Goal: Task Accomplishment & Management: Manage account settings

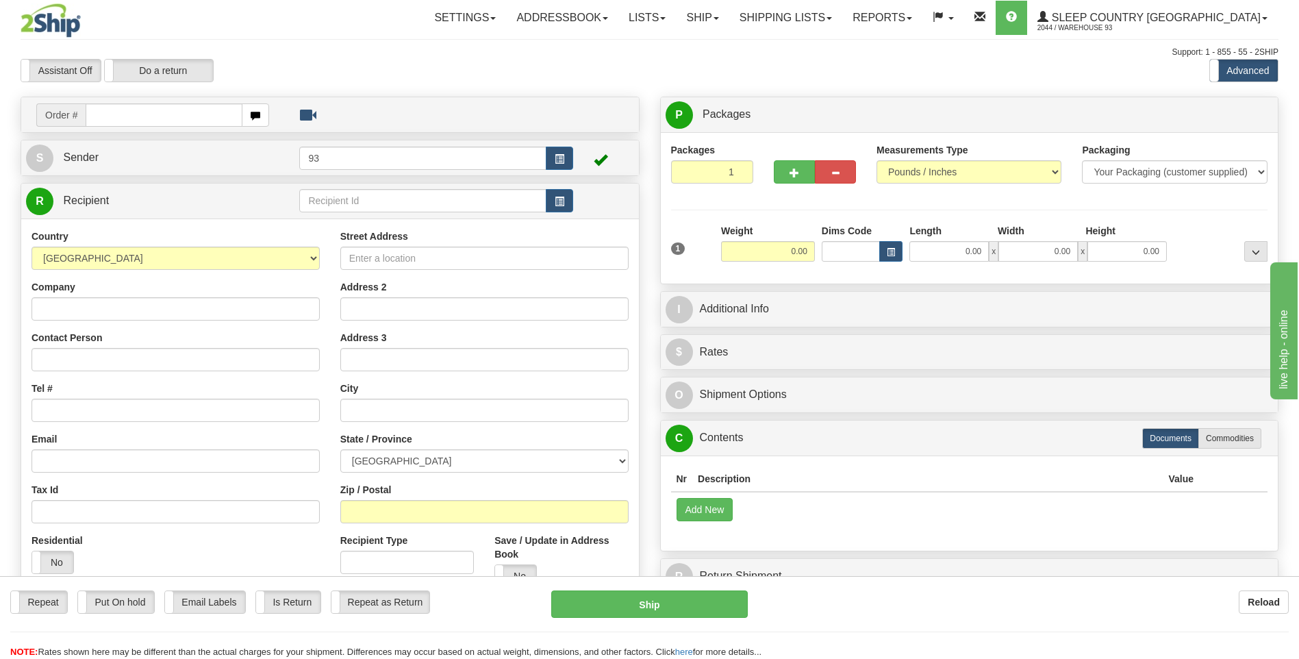
click at [1074, 615] on div "Repeat Repeat Put On hold Put On hold Print Order Slip Print Order Slip Email L…" at bounding box center [649, 603] width 1299 height 27
click at [840, 16] on link "Shipping lists" at bounding box center [785, 18] width 113 height 34
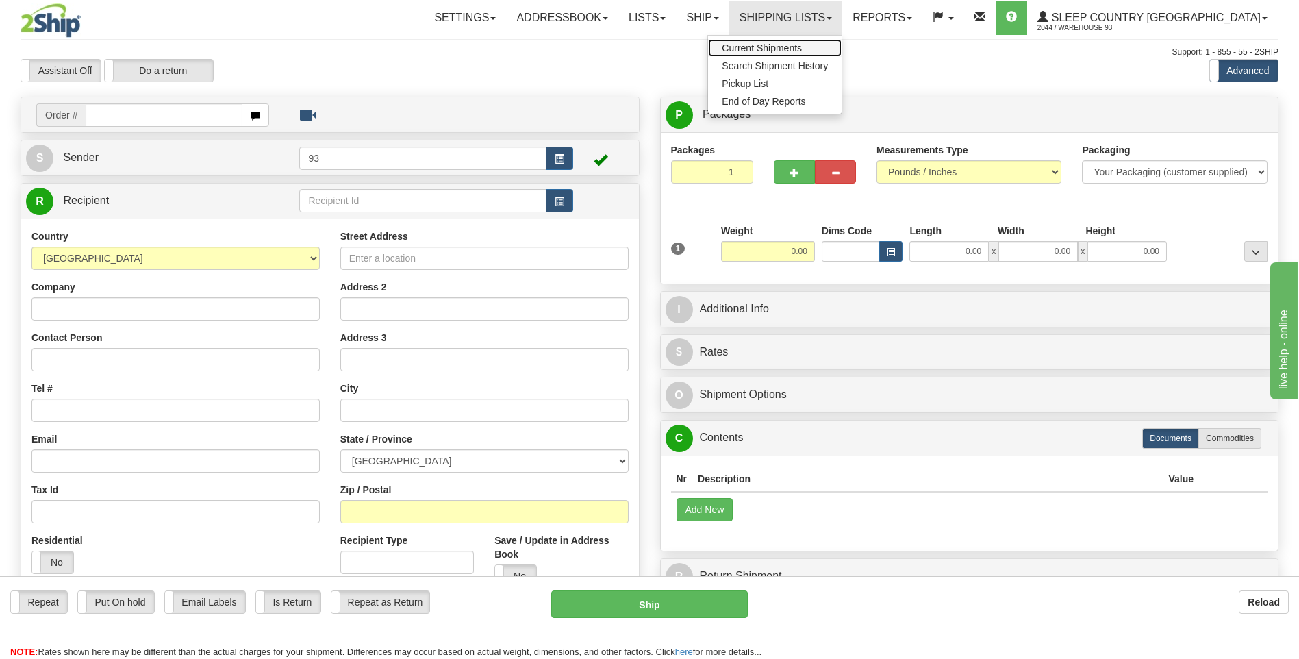
click at [802, 51] on span "Current Shipments" at bounding box center [762, 47] width 80 height 11
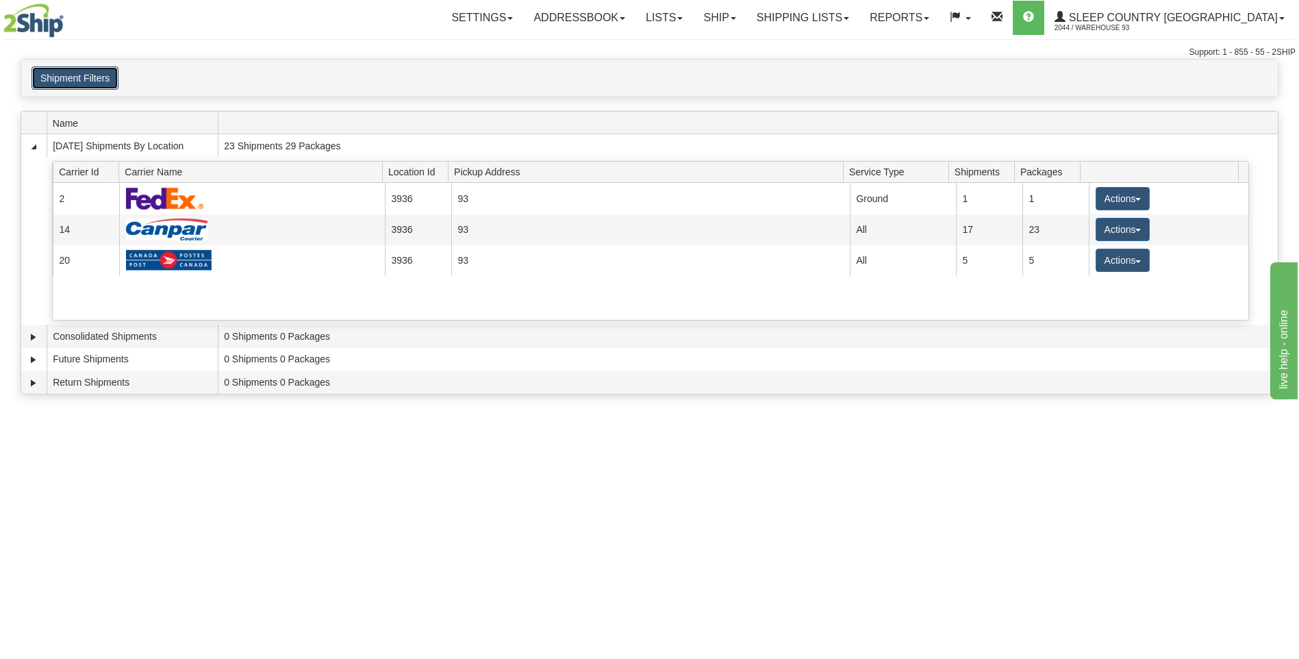
click at [89, 79] on button "Shipment Filters" at bounding box center [74, 77] width 87 height 23
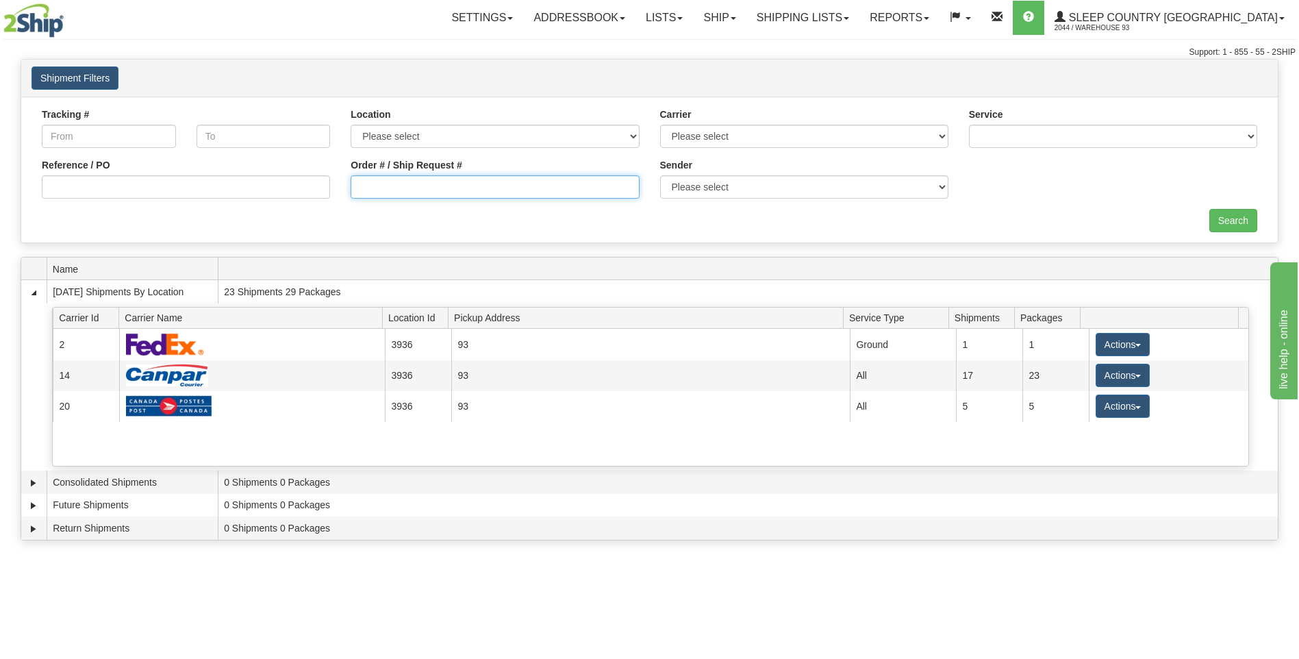
click at [544, 186] on input "Order # / Ship Request #" at bounding box center [495, 186] width 288 height 23
click at [849, 10] on link "Shipping lists" at bounding box center [802, 18] width 113 height 34
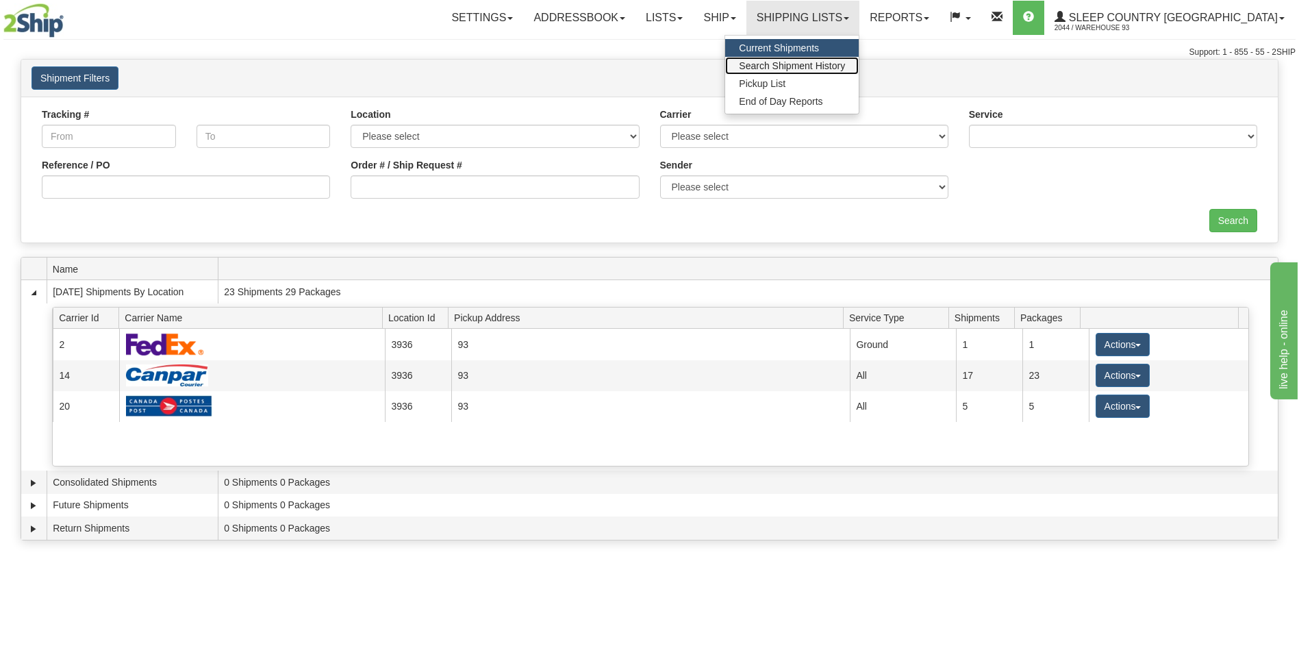
click at [817, 65] on span "Search Shipment History" at bounding box center [792, 65] width 106 height 11
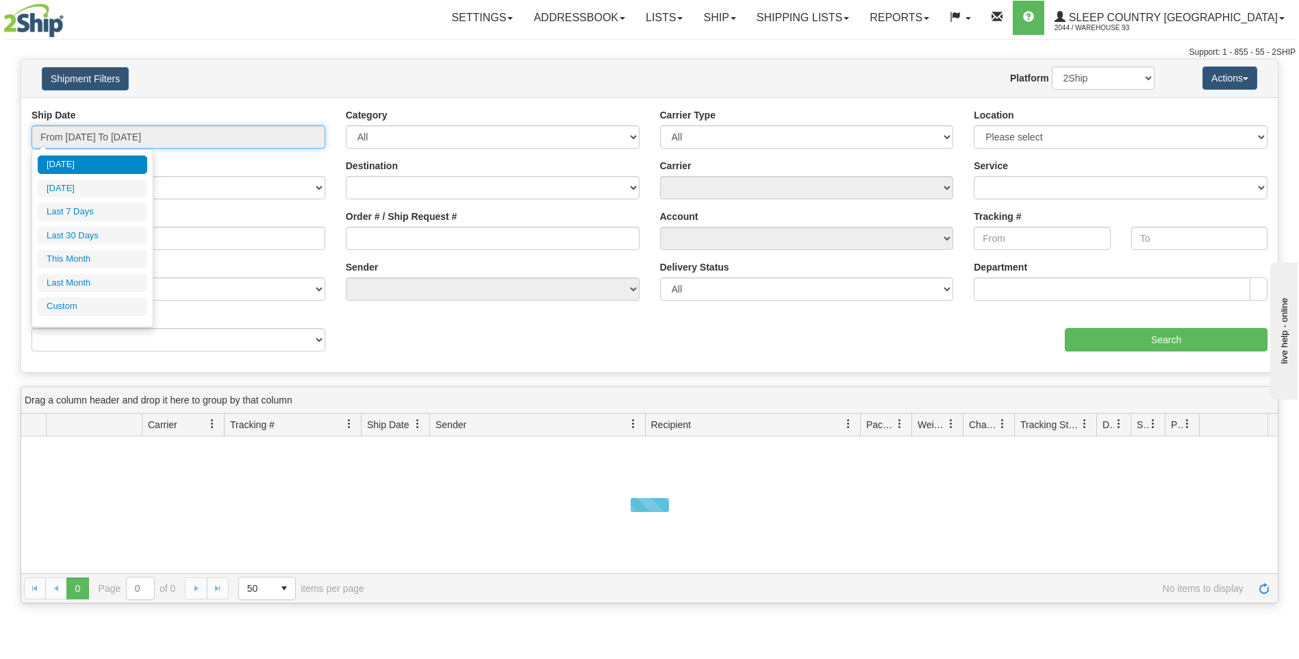
click at [129, 136] on input "From 09/10/2025 To 09/11/2025" at bounding box center [178, 136] width 294 height 23
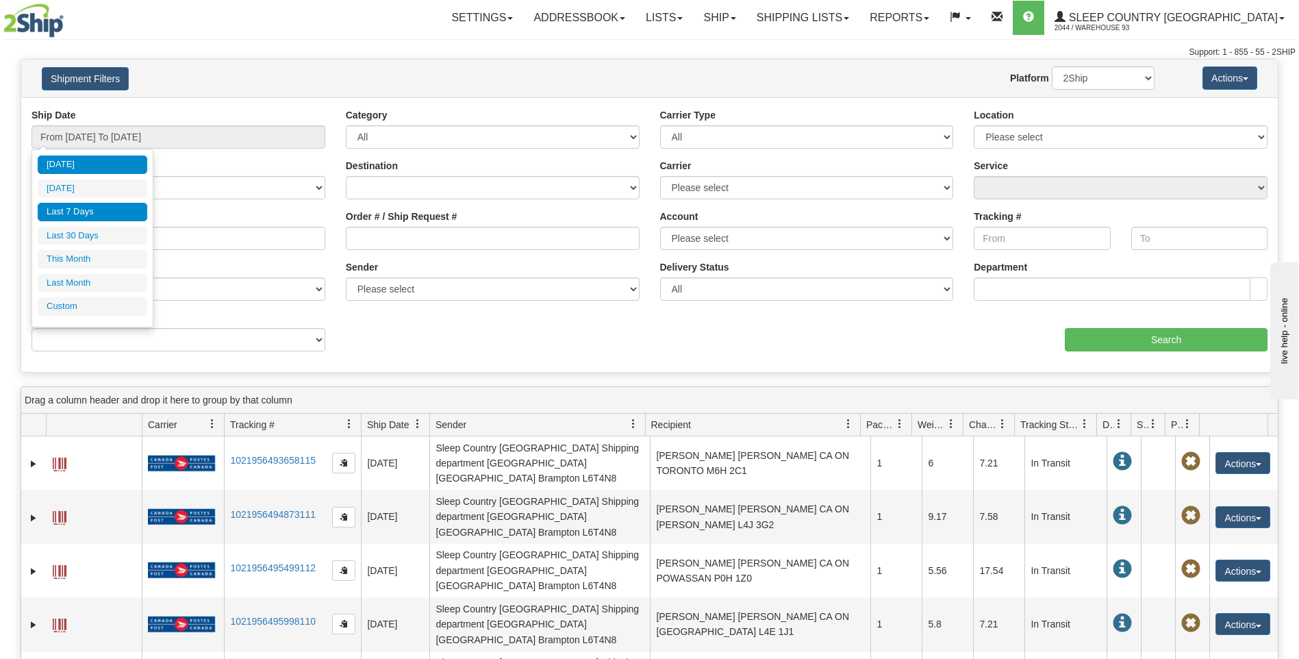
click at [123, 216] on li "Last 7 Days" at bounding box center [93, 212] width 110 height 18
type input "From 09/05/2025 To 09/11/2025"
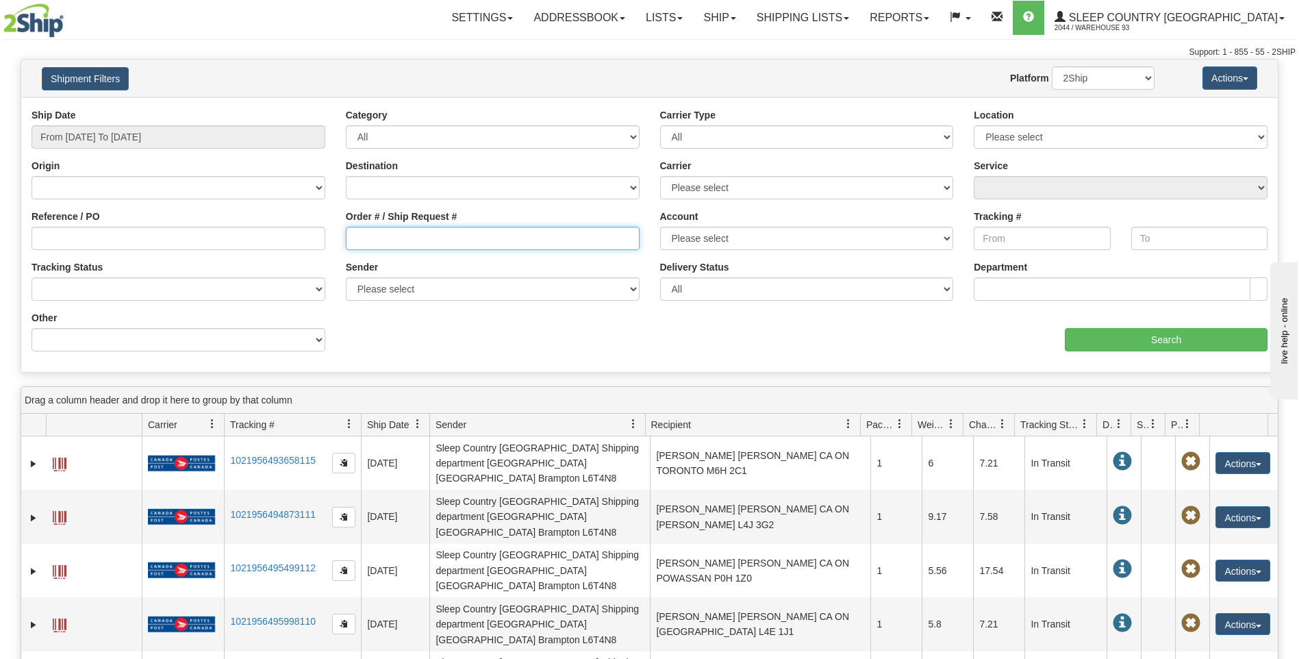
click at [480, 243] on input "Order # / Ship Request #" at bounding box center [493, 238] width 294 height 23
paste input "9000I076849"
type input "9000I076849"
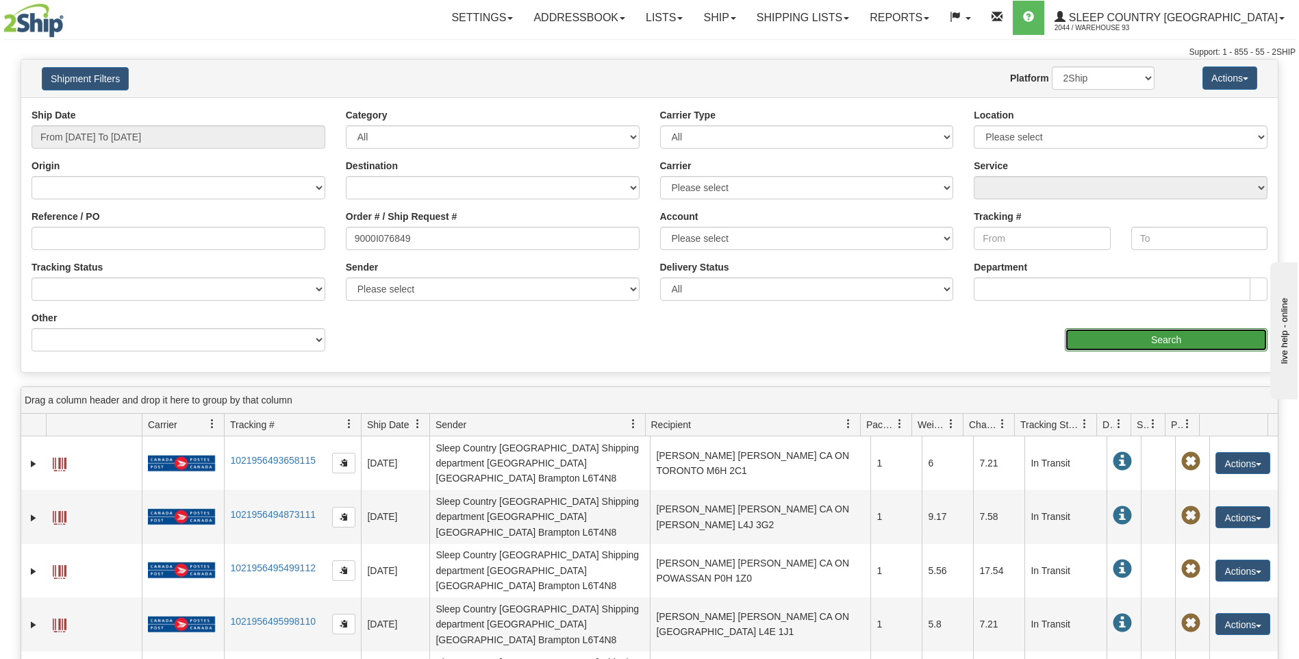
click at [1193, 348] on input "Search" at bounding box center [1166, 339] width 203 height 23
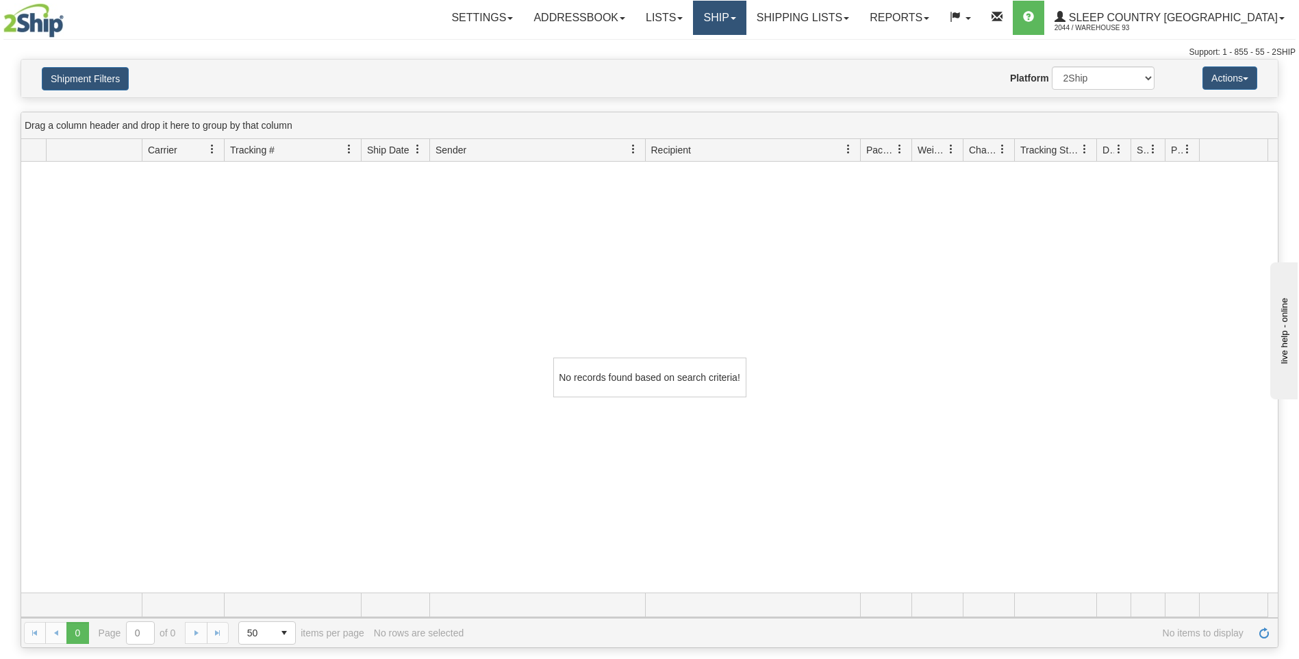
click at [746, 22] on link "Ship" at bounding box center [719, 18] width 53 height 34
click at [746, 53] on link "Ship Screen" at bounding box center [684, 48] width 124 height 18
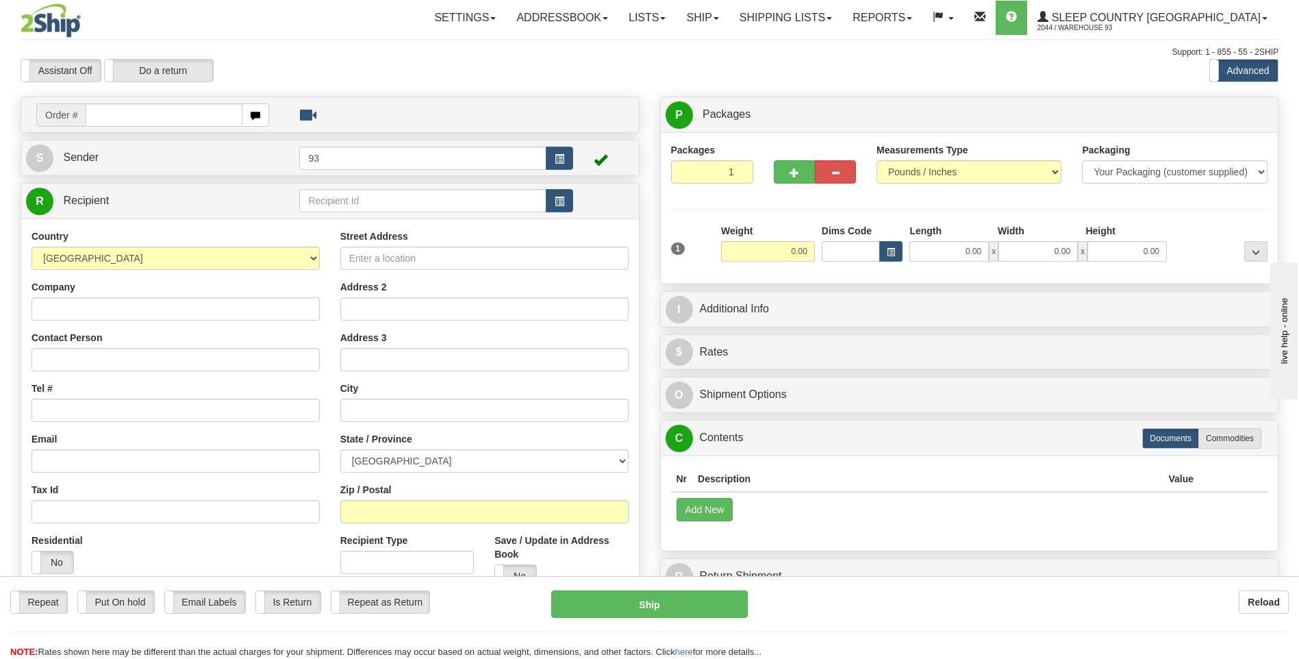
click at [1102, 619] on div "Repeat Repeat Put On hold Put On hold Print Order Slip Print Order Slip Email L…" at bounding box center [649, 624] width 1299 height 68
click at [822, 7] on link "Shipping lists" at bounding box center [785, 18] width 113 height 34
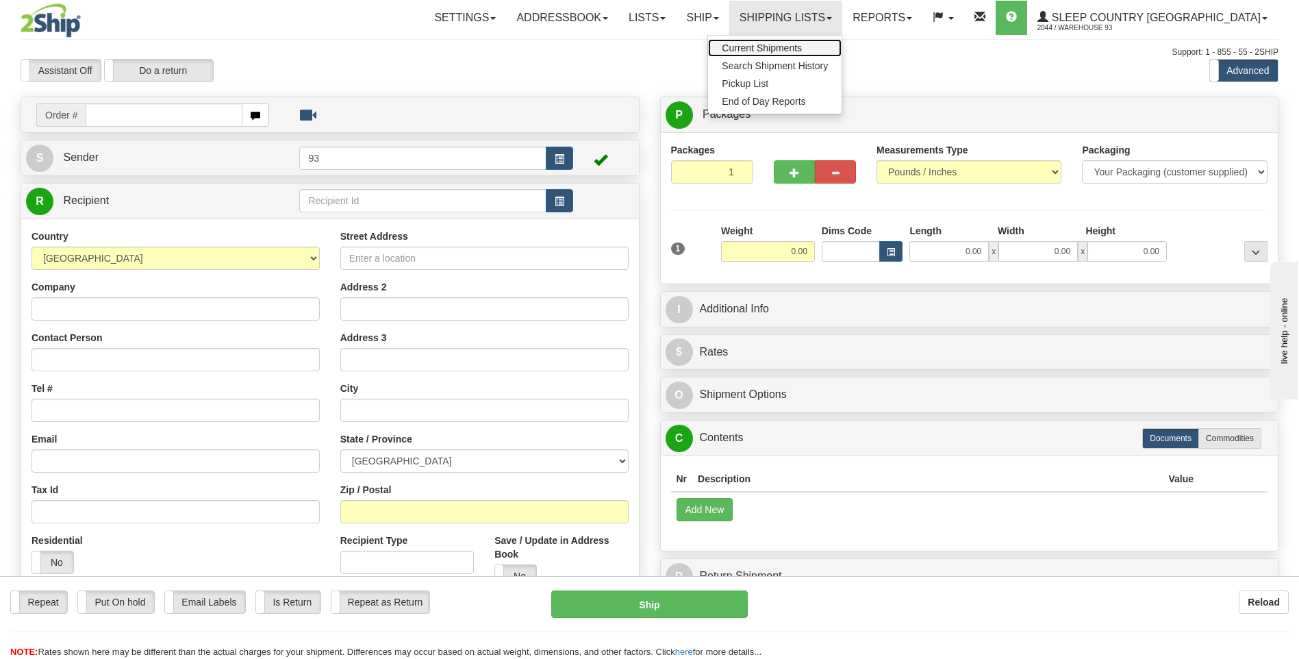
click at [802, 50] on span "Current Shipments" at bounding box center [762, 47] width 80 height 11
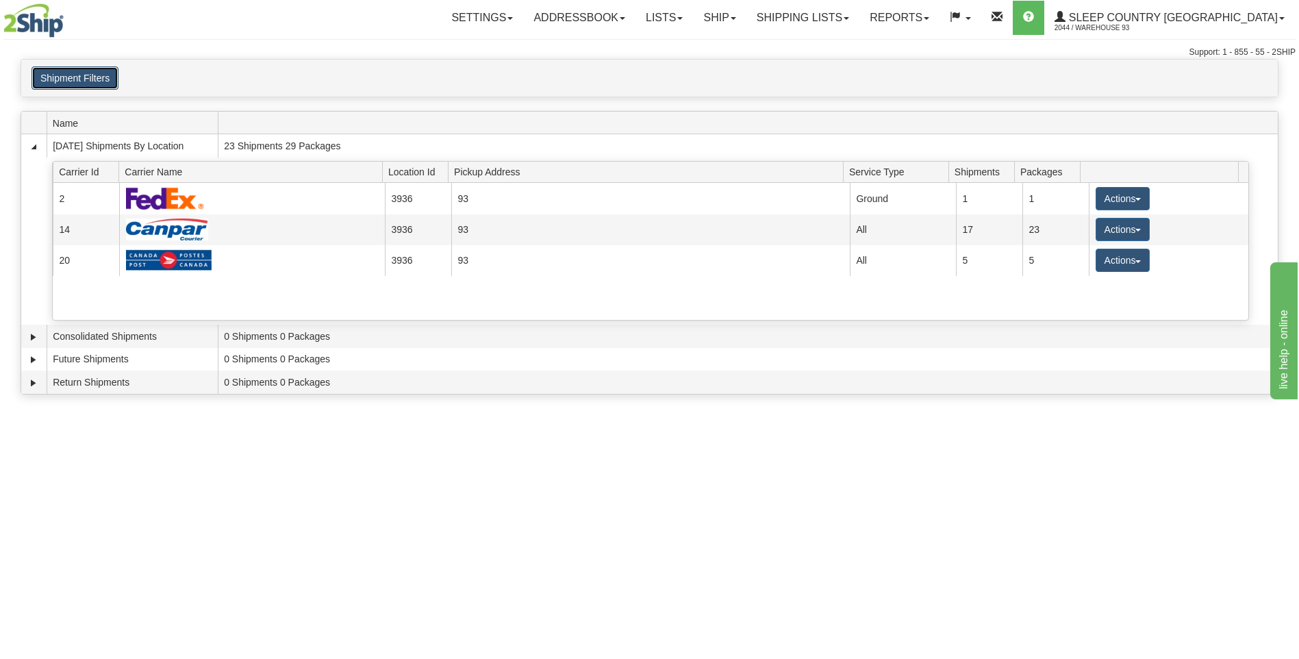
click at [97, 84] on button "Shipment Filters" at bounding box center [74, 77] width 87 height 23
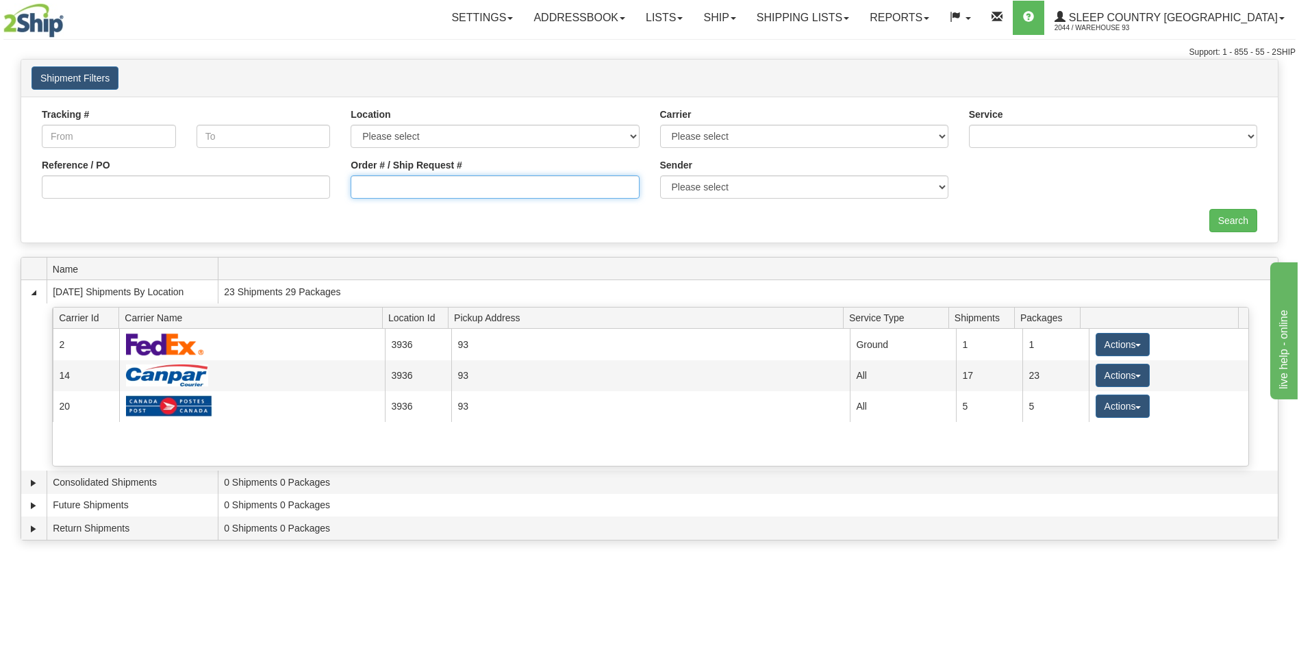
click at [449, 186] on input "Order # / Ship Request #" at bounding box center [495, 186] width 288 height 23
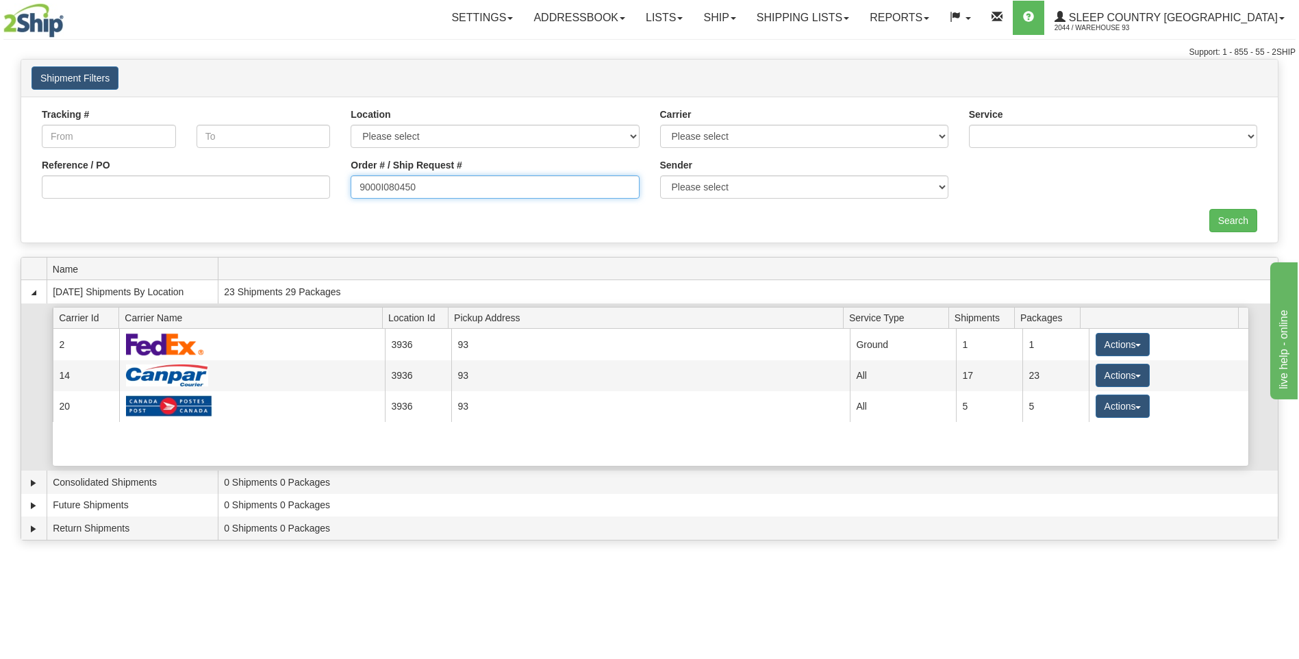
type input "9000I080450"
click at [1243, 214] on input "Search" at bounding box center [1233, 220] width 48 height 23
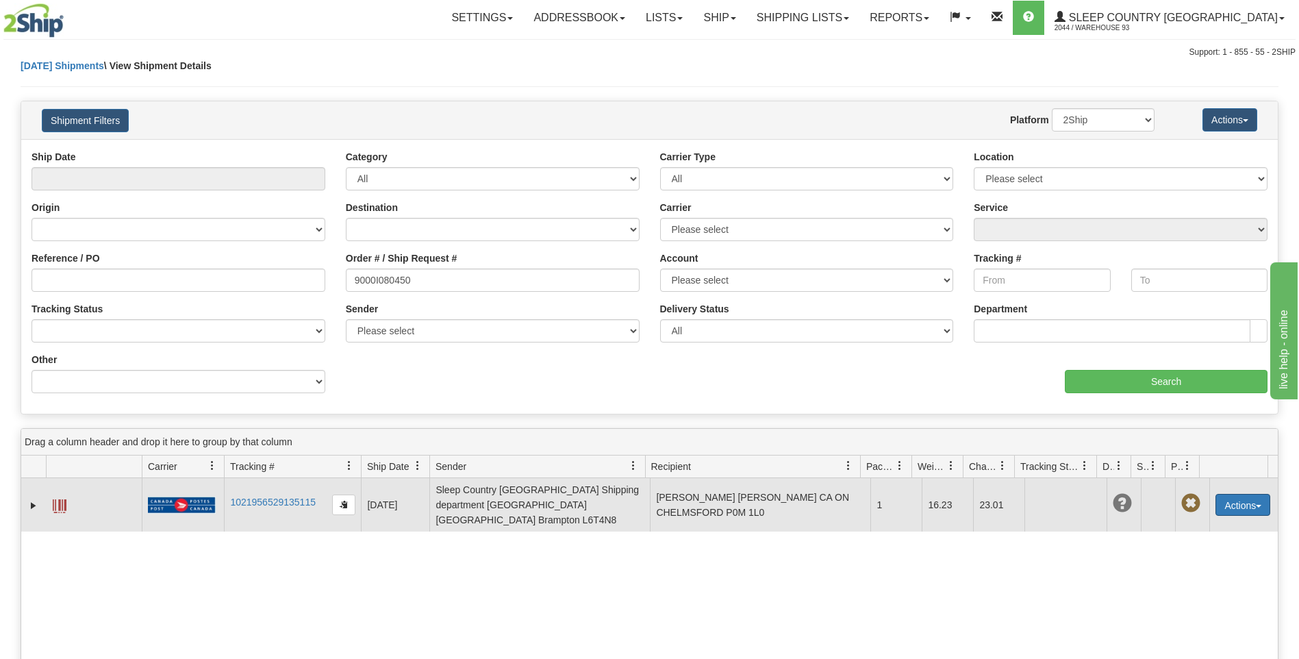
click at [1247, 501] on button "Actions" at bounding box center [1242, 505] width 55 height 22
click at [1191, 580] on link "Delete" at bounding box center [1215, 584] width 110 height 18
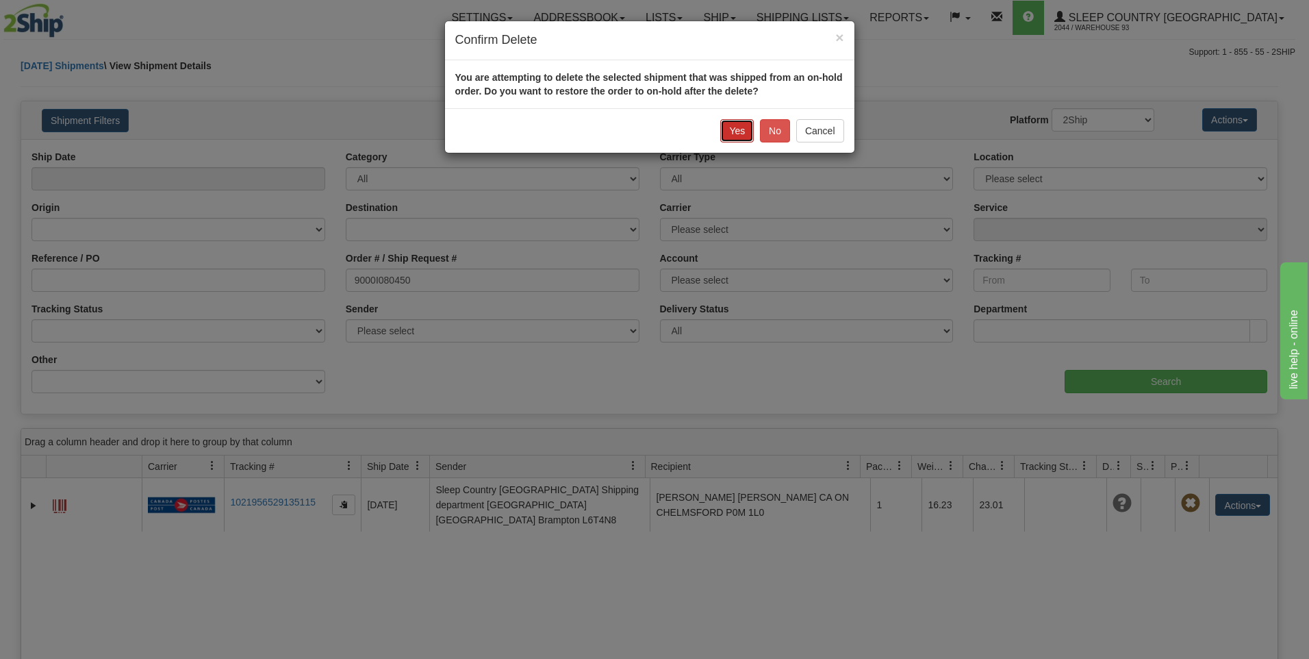
click at [737, 134] on button "Yes" at bounding box center [737, 130] width 34 height 23
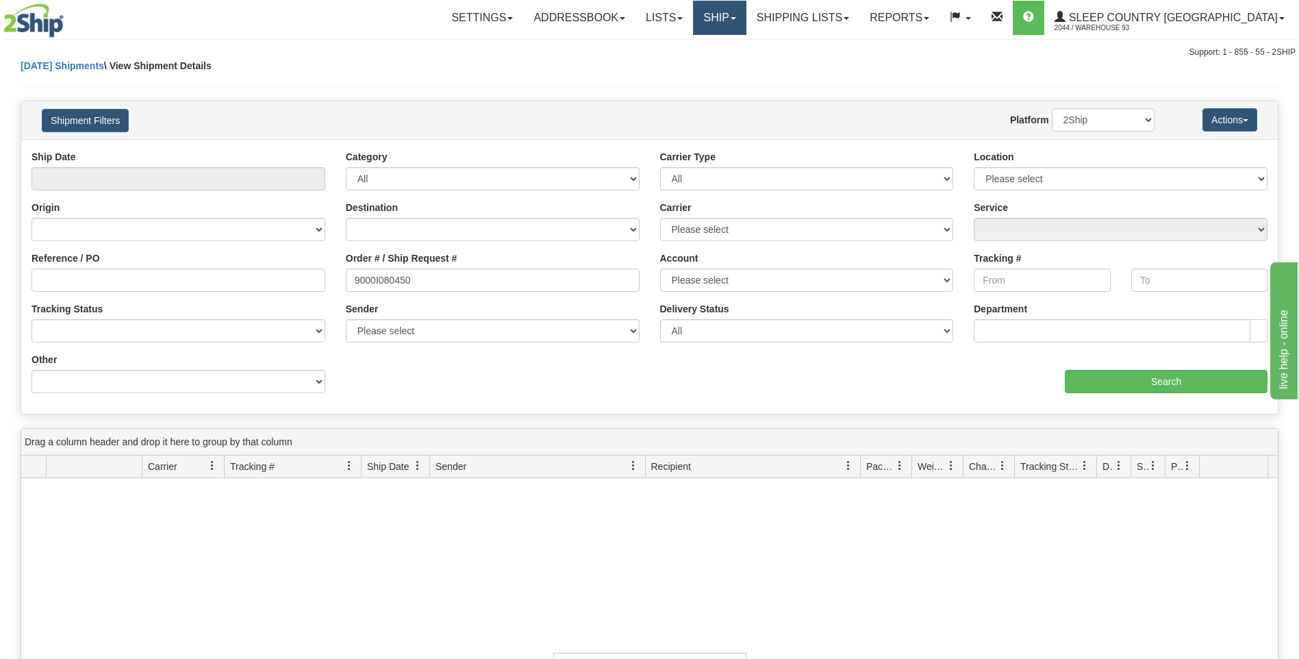
click at [746, 16] on link "Ship" at bounding box center [719, 18] width 53 height 34
click at [687, 47] on span "Ship Screen" at bounding box center [661, 47] width 52 height 11
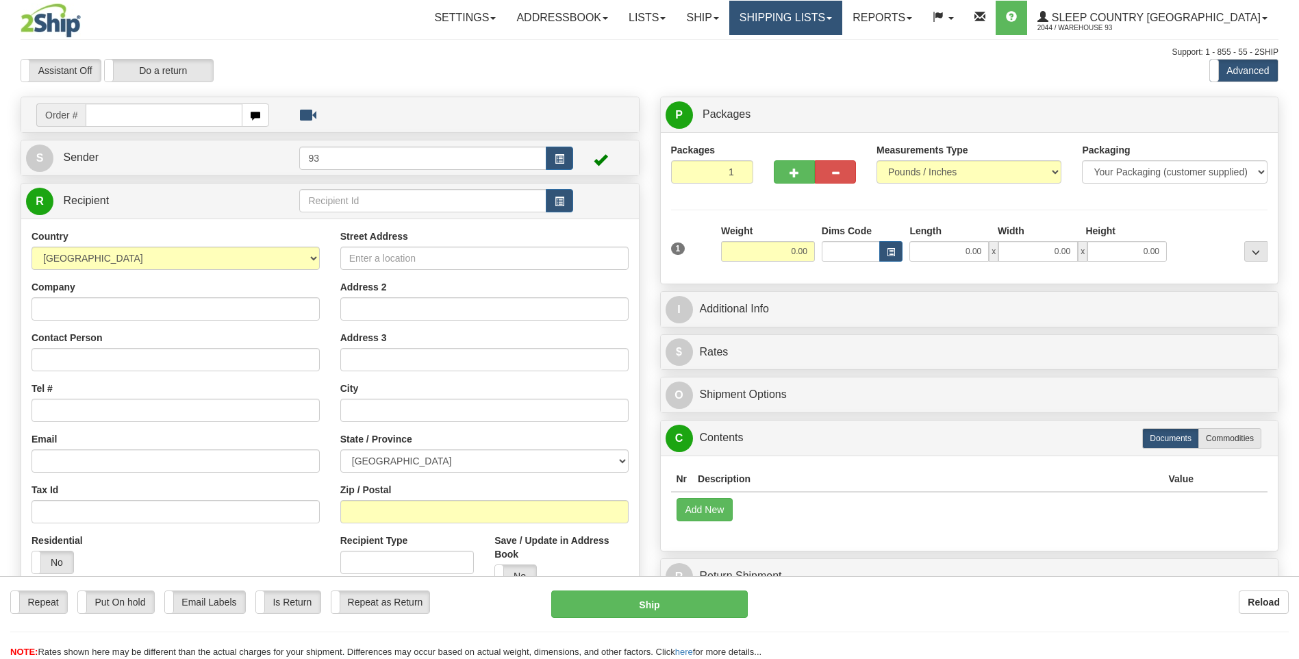
click at [806, 33] on link "Shipping lists" at bounding box center [785, 18] width 113 height 34
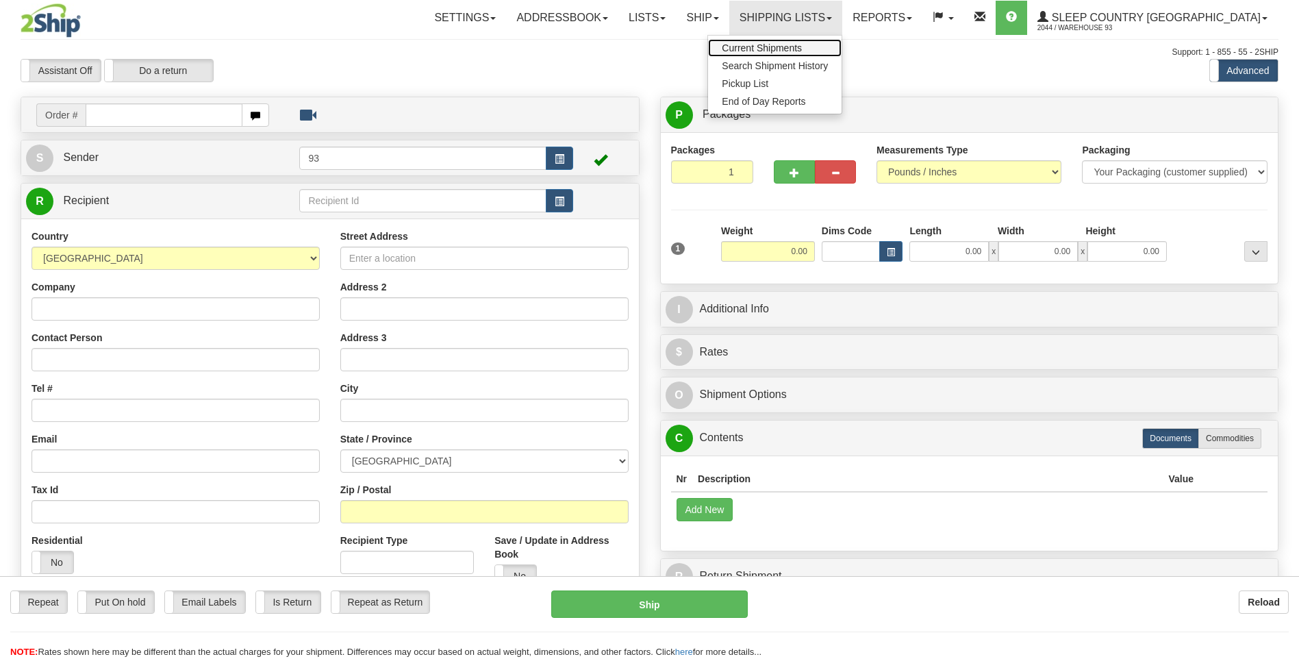
click at [801, 52] on span "Current Shipments" at bounding box center [762, 47] width 80 height 11
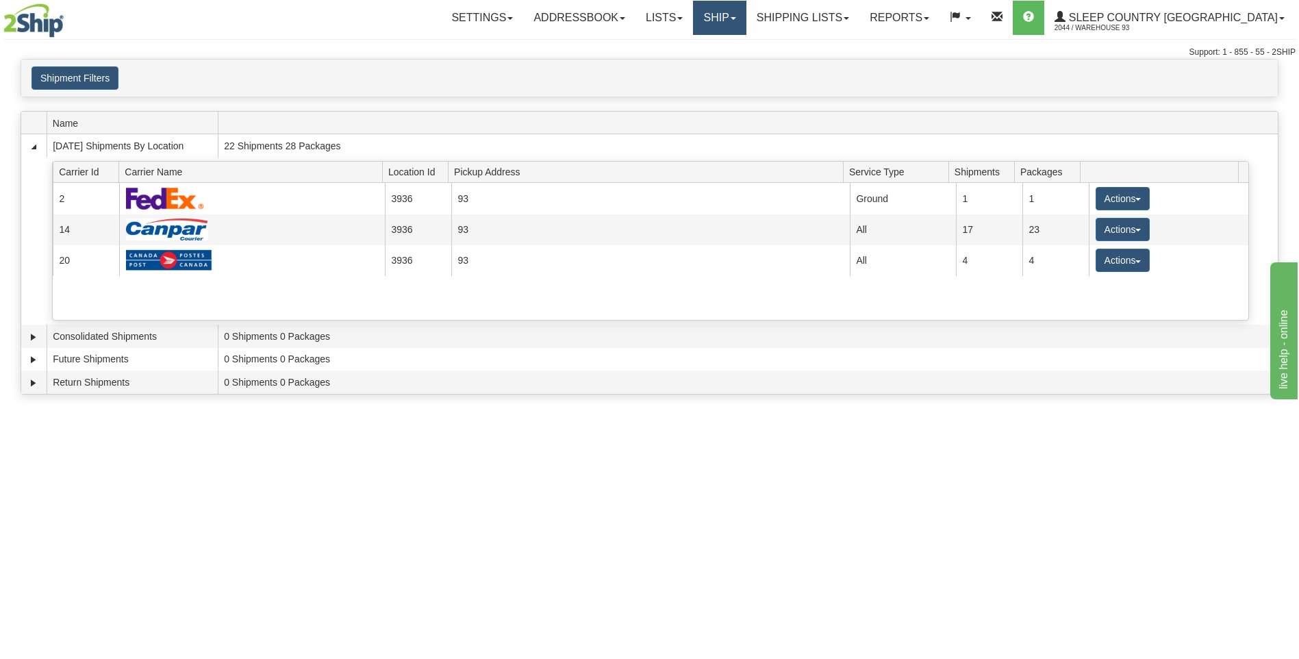
click at [746, 12] on link "Ship" at bounding box center [719, 18] width 53 height 34
click at [746, 45] on link "Ship Screen" at bounding box center [684, 48] width 124 height 18
